Goal: Task Accomplishment & Management: Manage account settings

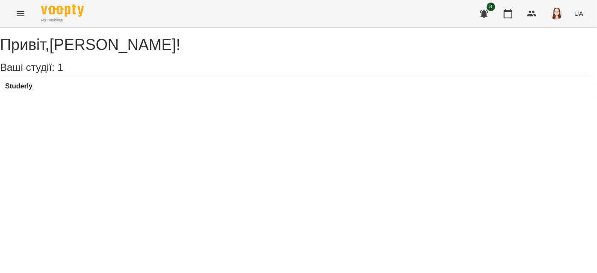
drag, startPoint x: 29, startPoint y: 91, endPoint x: 29, endPoint y: 96, distance: 5.6
click at [29, 96] on div "Studerly" at bounding box center [298, 88] width 597 height 23
click at [29, 90] on h3 "Studerly" at bounding box center [18, 86] width 27 height 8
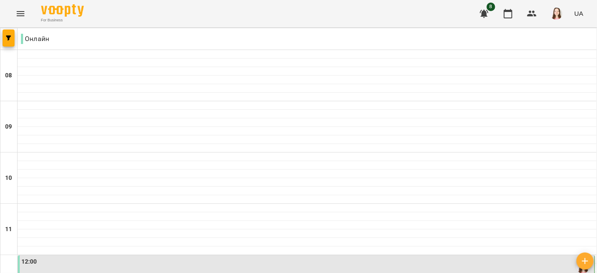
scroll to position [447, 0]
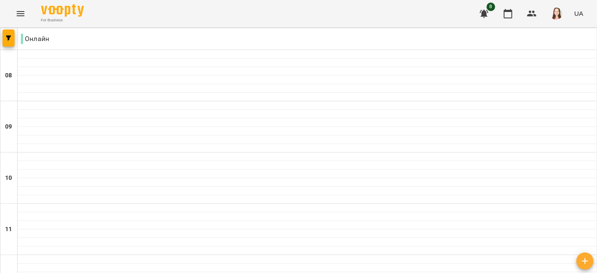
scroll to position [516, 0]
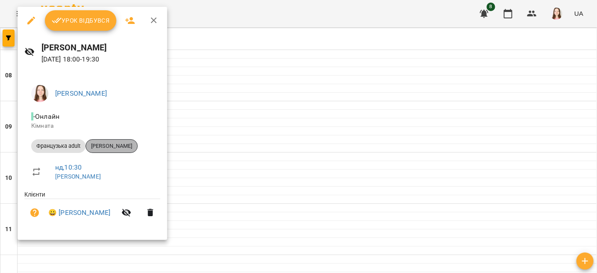
click at [127, 143] on span "[PERSON_NAME]" at bounding box center [111, 146] width 51 height 8
